Goal: Information Seeking & Learning: Find specific fact

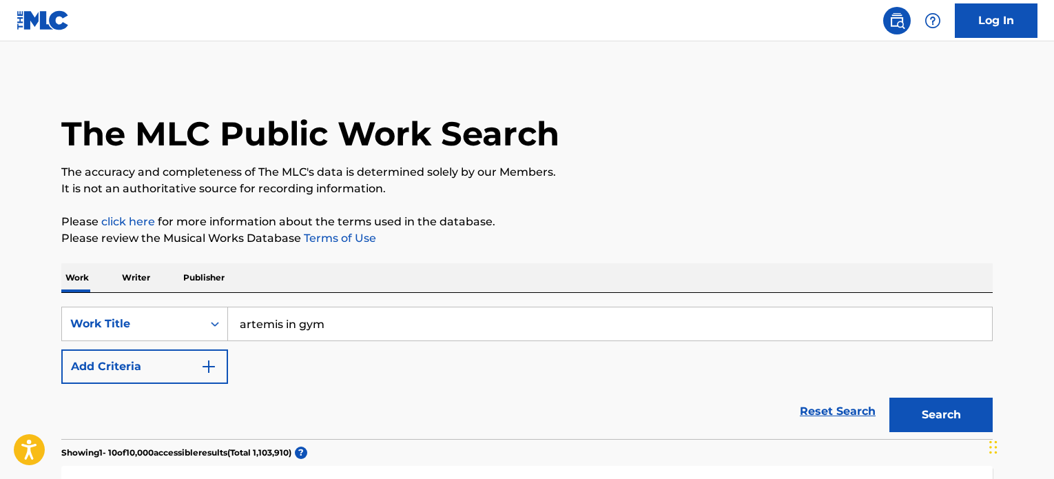
scroll to position [207, 0]
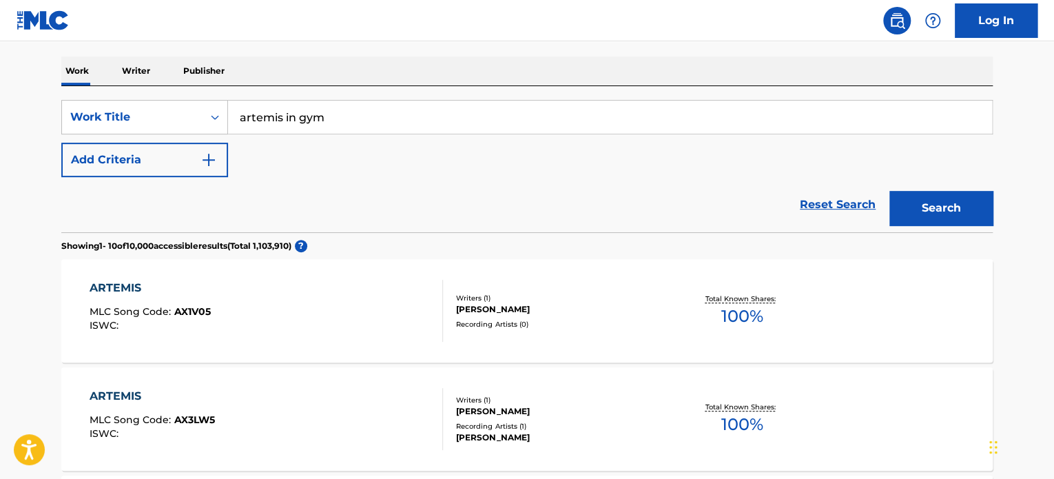
click at [471, 94] on div "SearchWithCriteria105c7477-eff2-450b-89d5-4c82b3c2f89e Work Title artemis in gy…" at bounding box center [526, 159] width 931 height 146
click at [468, 117] on input "artemis in gym" at bounding box center [610, 117] width 764 height 33
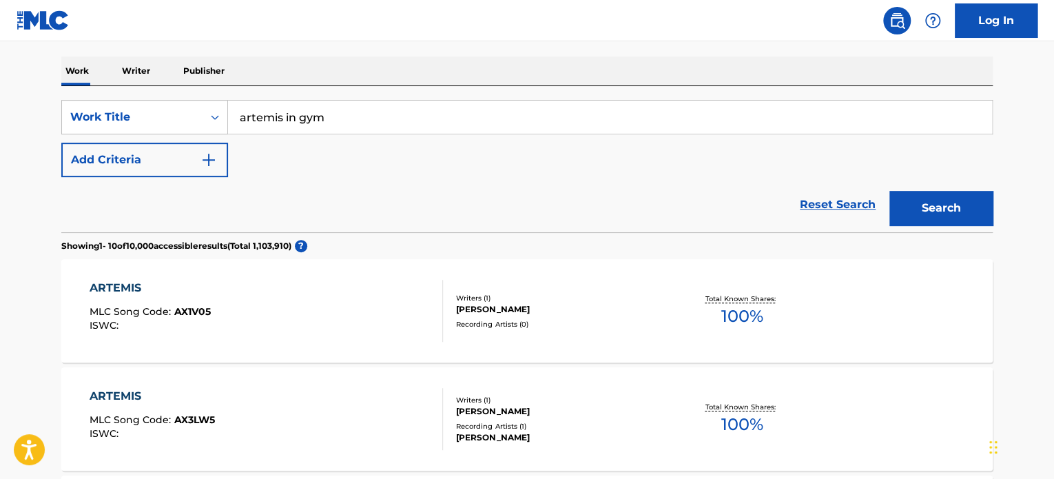
paste input "la nina de mis ojos"
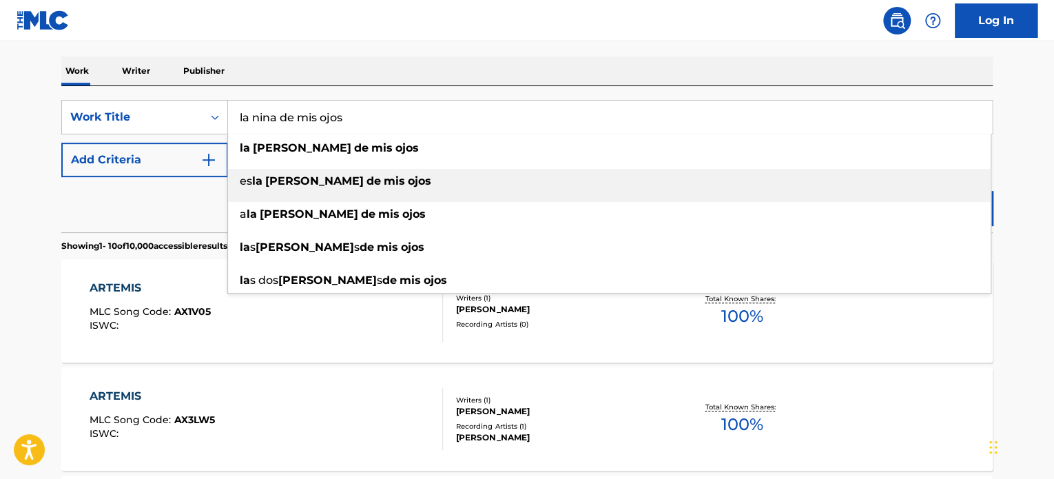
click at [948, 192] on div "es la nina de mis ojos" at bounding box center [609, 181] width 763 height 25
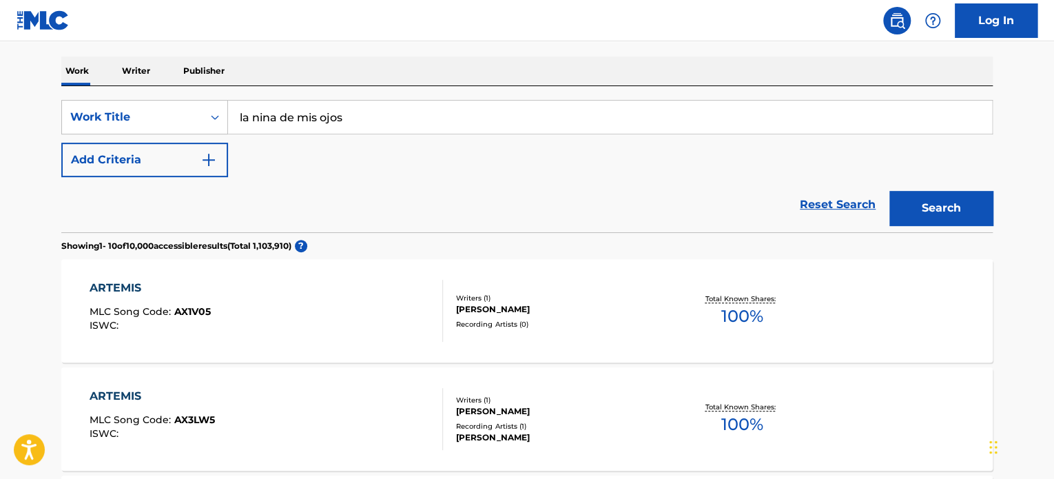
drag, startPoint x: 554, startPoint y: 87, endPoint x: 533, endPoint y: 127, distance: 45.6
click at [554, 87] on div "SearchWithCriteria105c7477-eff2-450b-89d5-4c82b3c2f89e Work Title la nina de mi…" at bounding box center [526, 159] width 931 height 146
drag, startPoint x: 533, startPoint y: 127, endPoint x: 0, endPoint y: 76, distance: 535.6
paste input "Search Form"
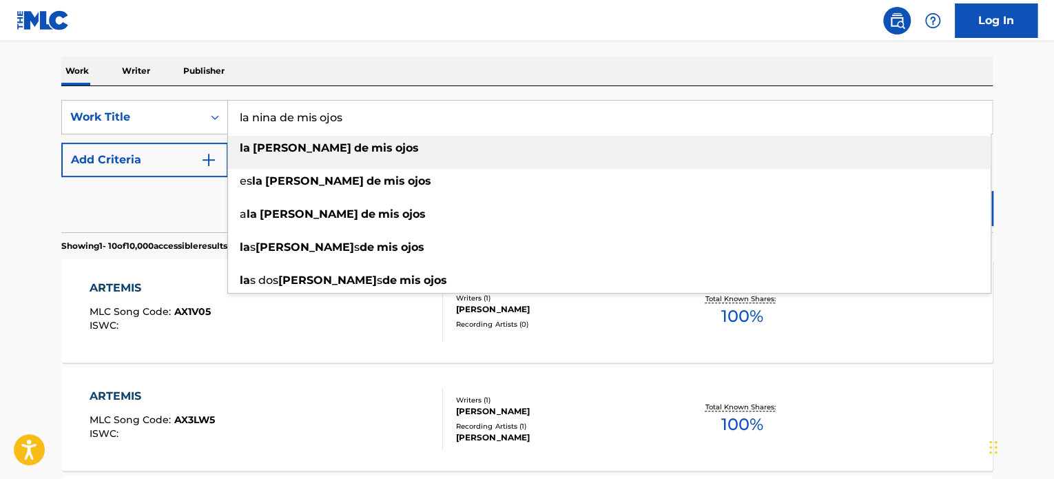
click at [372, 101] on input "la nina de mis ojos" at bounding box center [610, 117] width 764 height 33
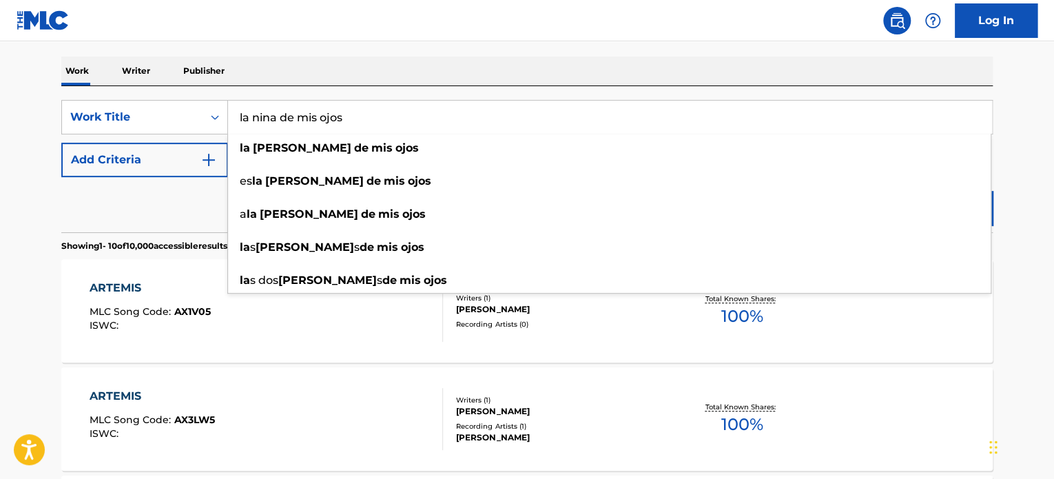
click at [372, 101] on input "la nina de mis ojos" at bounding box center [610, 117] width 764 height 33
paste input "Magical Cure Love Shot"
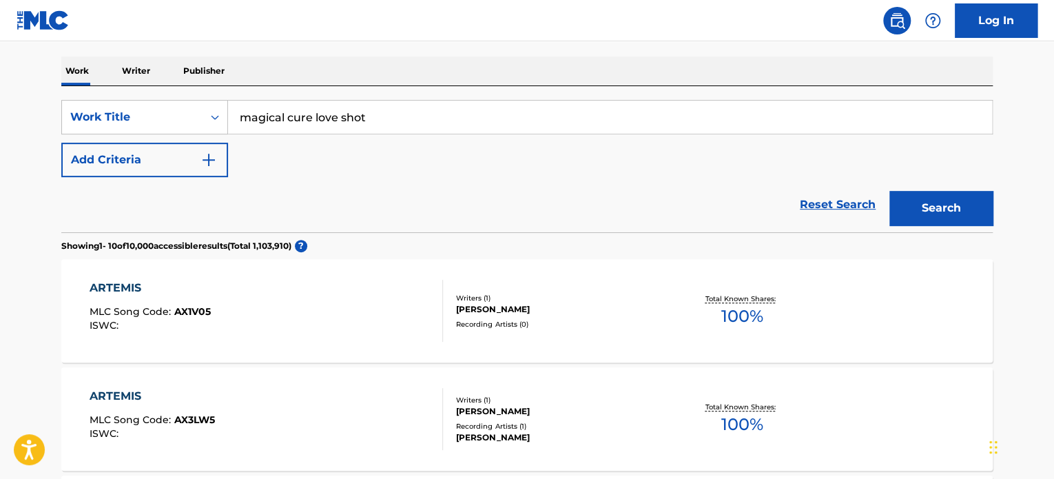
type input "magical cure love shot"
click at [919, 194] on button "Search" at bounding box center [940, 208] width 103 height 34
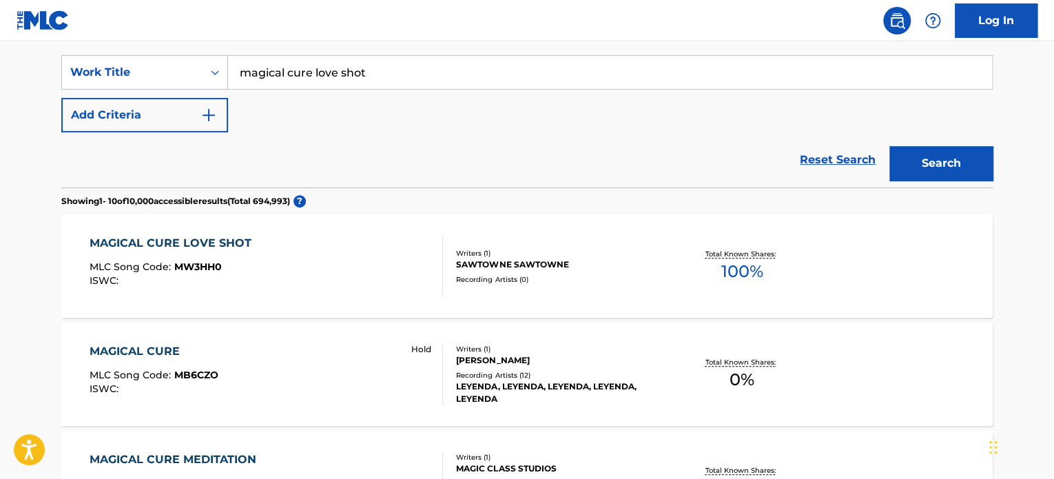
scroll to position [276, 0]
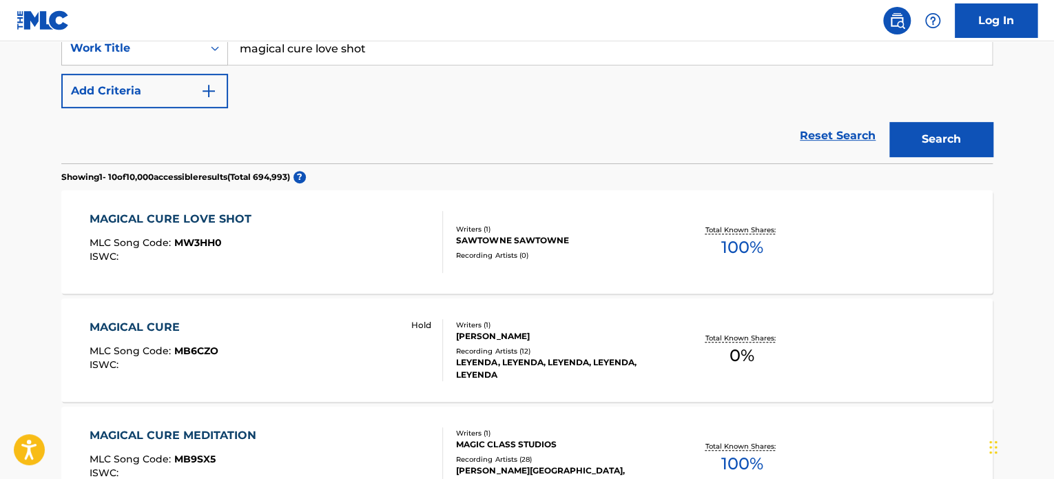
click at [610, 245] on div "SAWTOWNE SAWTOWNE" at bounding box center [560, 240] width 208 height 12
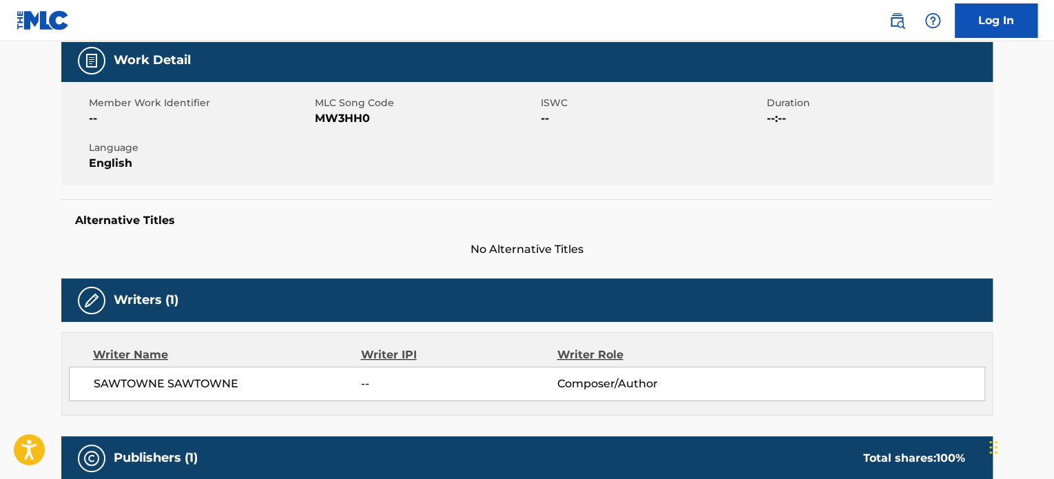
scroll to position [276, 0]
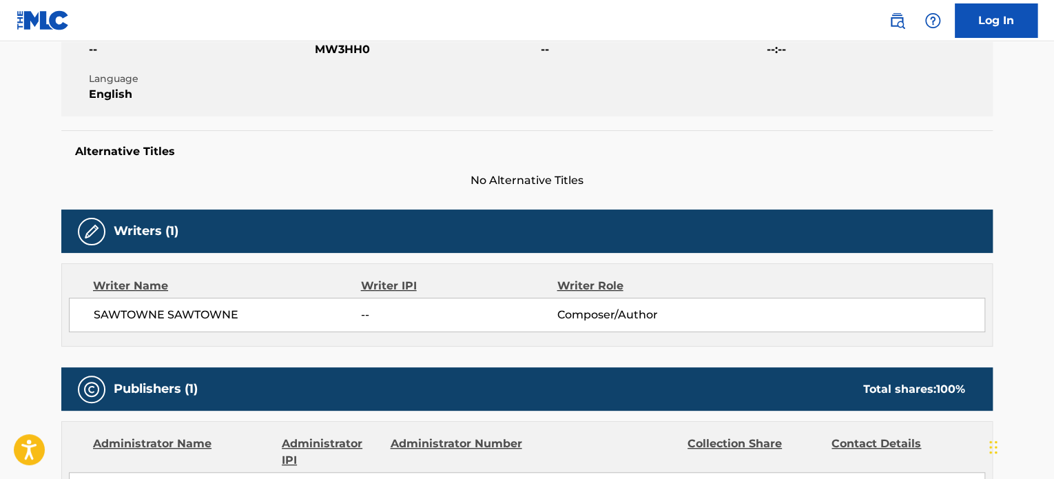
drag, startPoint x: 394, startPoint y: 1, endPoint x: 386, endPoint y: 23, distance: 22.9
click at [386, 23] on nav "Log In" at bounding box center [527, 20] width 1054 height 41
